Goal: Obtain resource: Download file/media

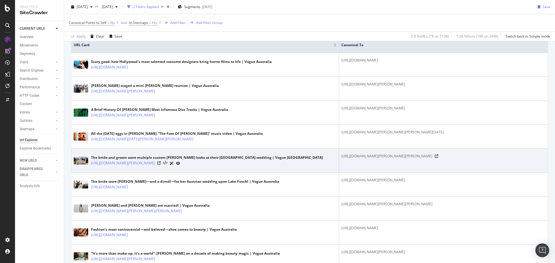
scroll to position [174, 0]
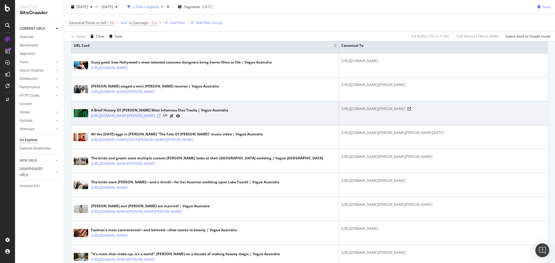
click at [161, 118] on icon at bounding box center [158, 115] width 3 height 3
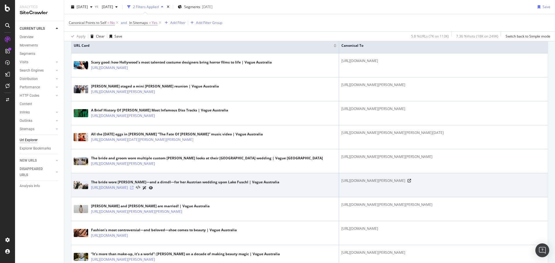
click at [134, 190] on icon at bounding box center [131, 187] width 3 height 3
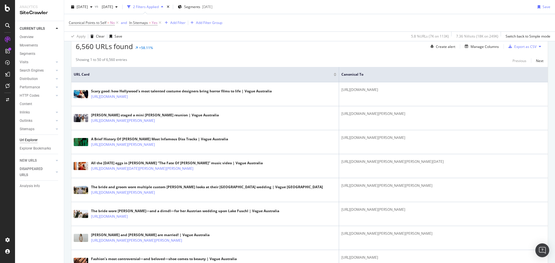
scroll to position [0, 0]
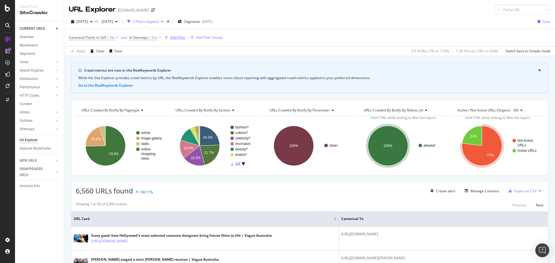
click at [176, 38] on div "Add Filter" at bounding box center [177, 37] width 15 height 5
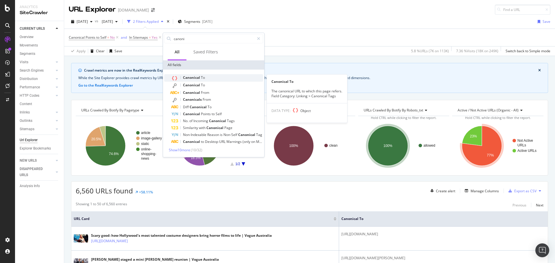
type input "canoni"
click at [200, 77] on span "Canonical" at bounding box center [192, 77] width 18 height 5
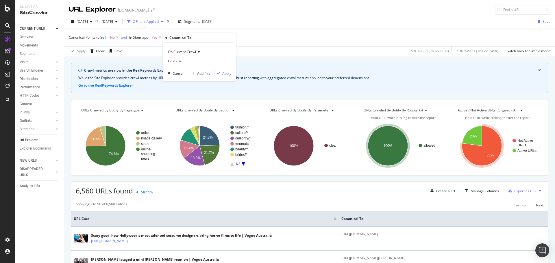
click at [181, 60] on div "Exists" at bounding box center [200, 61] width 64 height 9
click at [197, 52] on icon at bounding box center [198, 51] width 4 height 3
click at [315, 49] on div "Apply Clear Save 5.8 % URLs ( 7K on 113K ) 7.36 % Visits ( 18K on 249K ) Switch…" at bounding box center [309, 51] width 491 height 10
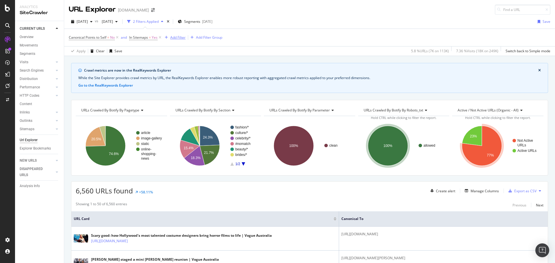
click at [183, 38] on div "Add Filter" at bounding box center [177, 37] width 15 height 5
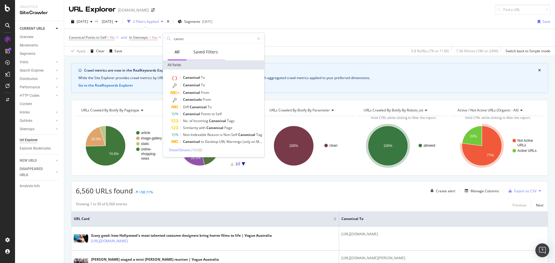
type input "canoni"
click at [397, 55] on div "Apply Clear Save 5.8 % URLs ( 7K on 113K ) 7.36 % Visits ( 18K on 249K ) Switch…" at bounding box center [309, 51] width 491 height 10
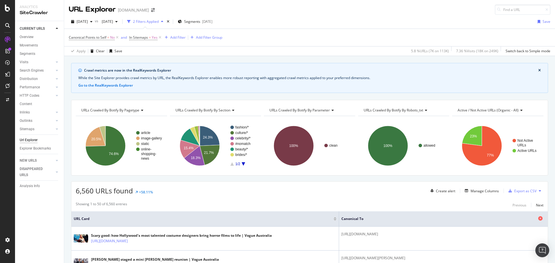
click at [342, 221] on span "Canonical To" at bounding box center [439, 219] width 195 height 5
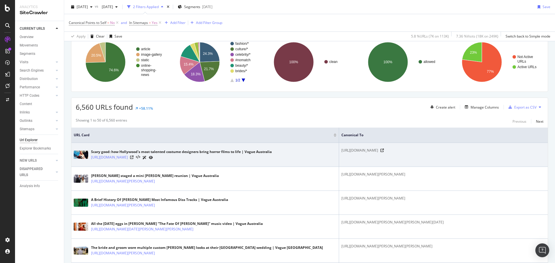
scroll to position [87, 0]
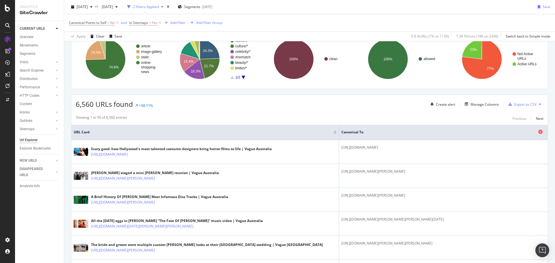
click at [467, 134] on span "Canonical To" at bounding box center [439, 132] width 195 height 5
click at [488, 107] on div "Manage Columns" at bounding box center [485, 104] width 28 height 5
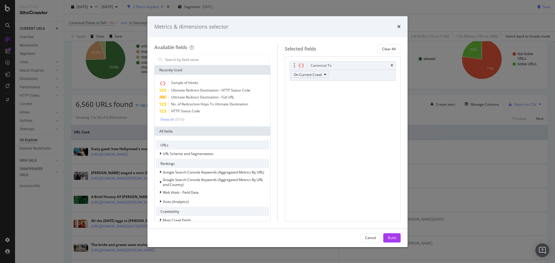
click at [326, 76] on icon "modal" at bounding box center [325, 74] width 2 height 3
click at [368, 239] on div "Cancel" at bounding box center [370, 238] width 11 height 5
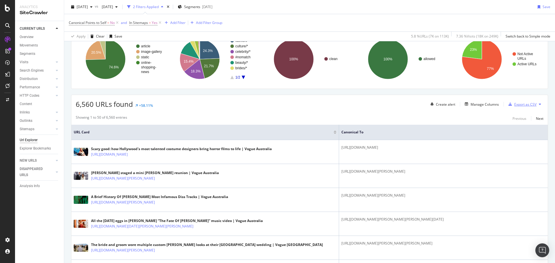
click at [524, 106] on div "Export as CSV" at bounding box center [525, 104] width 22 height 5
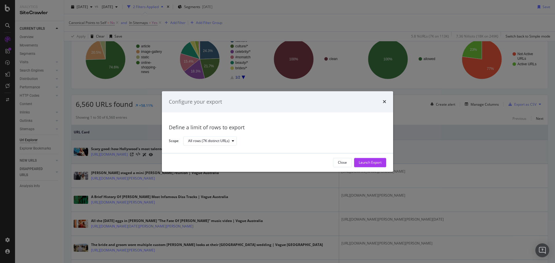
click at [379, 163] on div "Launch Export" at bounding box center [370, 163] width 23 height 5
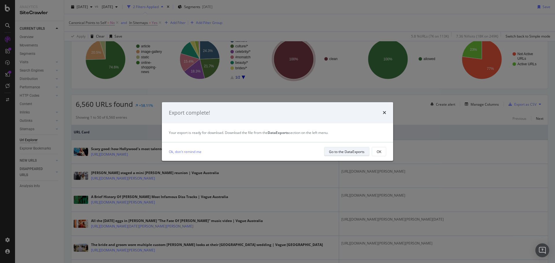
click at [354, 151] on div "Go to the DataExports" at bounding box center [347, 152] width 36 height 5
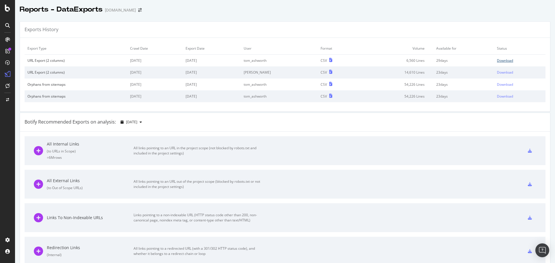
click at [497, 61] on div "Download" at bounding box center [505, 60] width 16 height 5
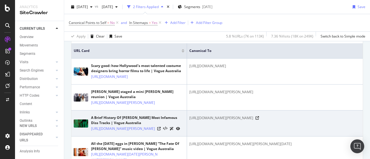
scroll to position [179, 0]
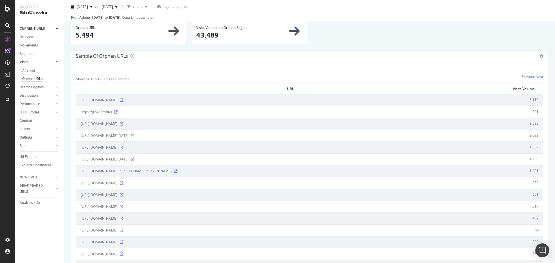
scroll to position [58, 0]
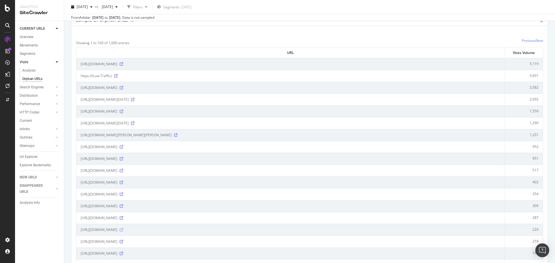
click at [123, 230] on icon at bounding box center [121, 229] width 3 height 3
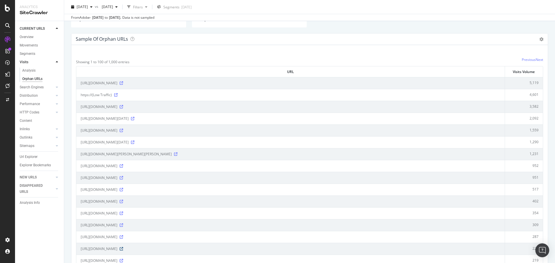
scroll to position [0, 0]
